Goal: Task Accomplishment & Management: Manage account settings

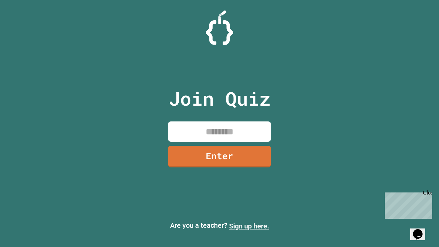
click at [249, 226] on link "Sign up here." at bounding box center [249, 226] width 40 height 8
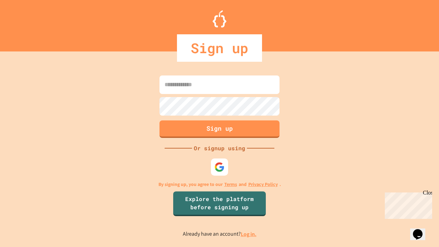
click at [249, 234] on link "Log in." at bounding box center [249, 234] width 16 height 7
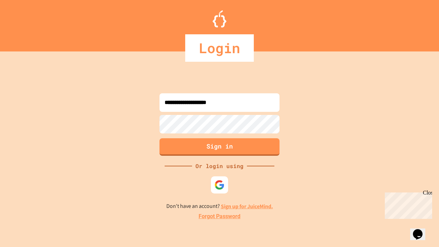
type input "**********"
